Goal: Information Seeking & Learning: Learn about a topic

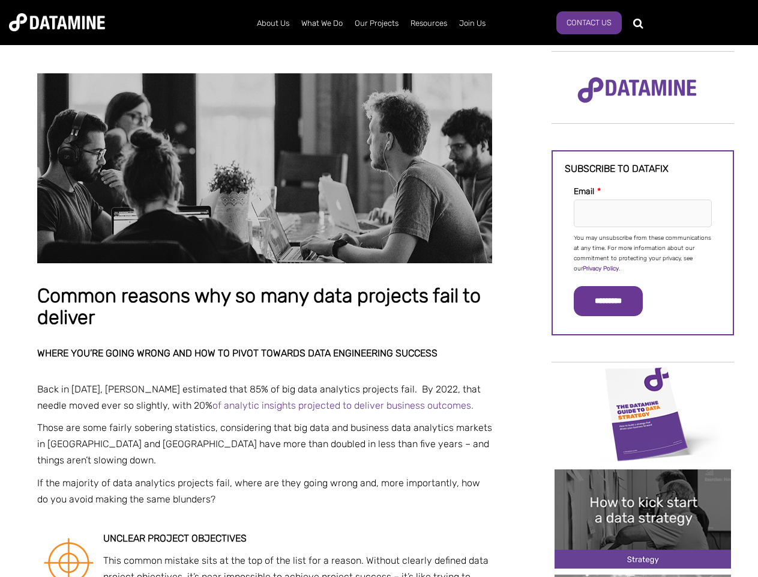
click at [643, 252] on p "You may unsubscribe from these communications at any time. For more information…" at bounding box center [643, 253] width 138 height 41
click at [616, 301] on input "*********" at bounding box center [608, 301] width 69 height 30
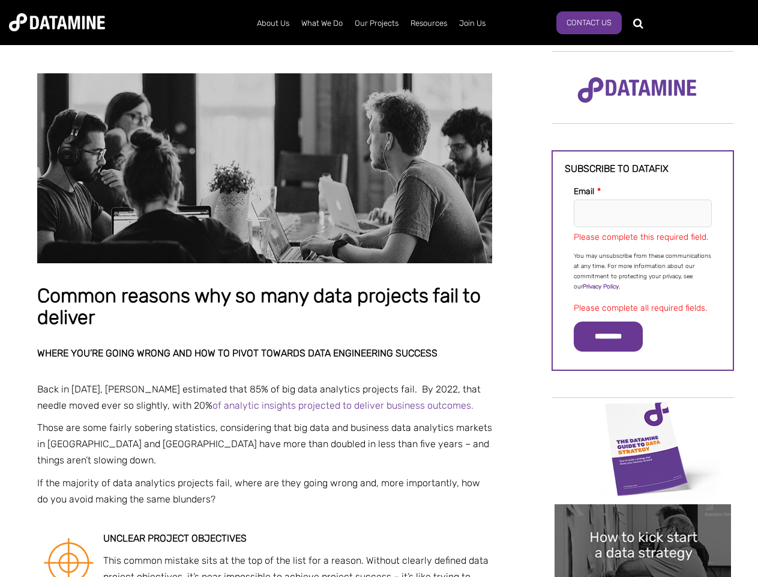
click at [643, 413] on img "Image grid with {{ image_count }} images." at bounding box center [643, 448] width 177 height 99
click at [643, 413] on div "✕" at bounding box center [379, 288] width 758 height 577
click at [643, 518] on div "✕" at bounding box center [379, 288] width 758 height 577
click at [643, 518] on img "Image grid with {{ image_count }} images." at bounding box center [643, 553] width 177 height 99
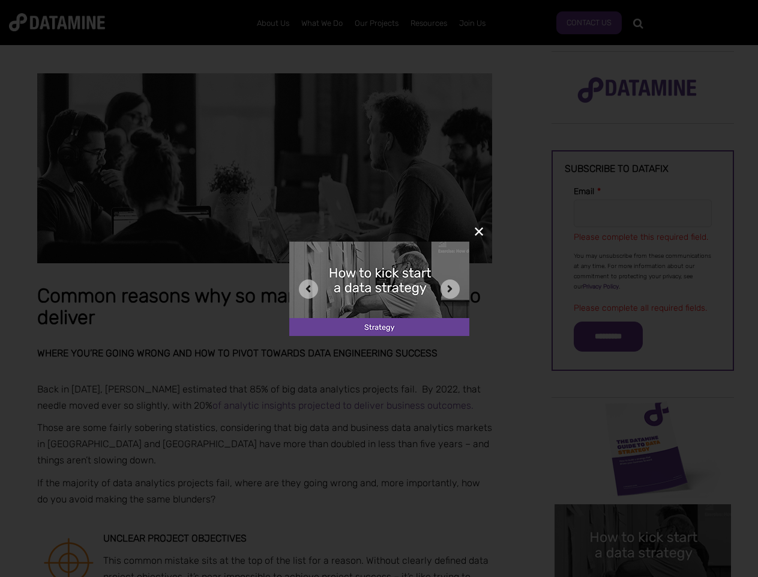
click at [643, 575] on div "✕" at bounding box center [379, 288] width 758 height 577
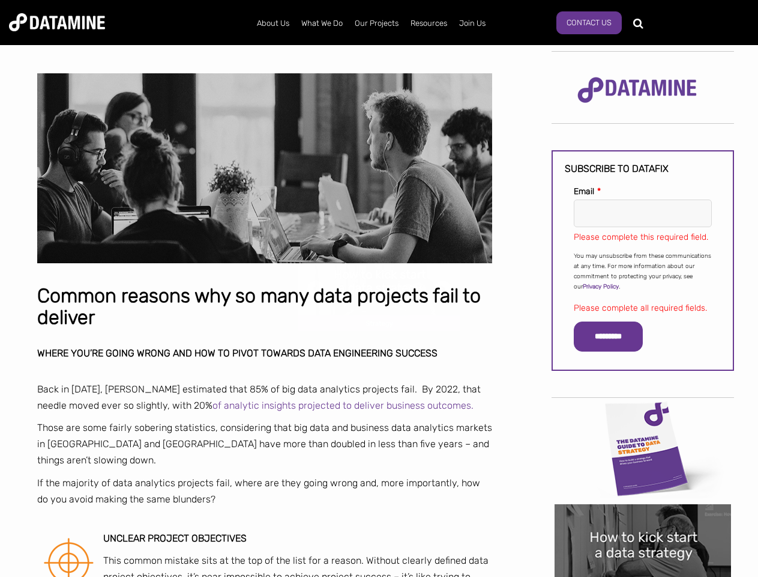
click at [643, 575] on div "✕" at bounding box center [379, 288] width 758 height 577
